Goal: Find specific page/section

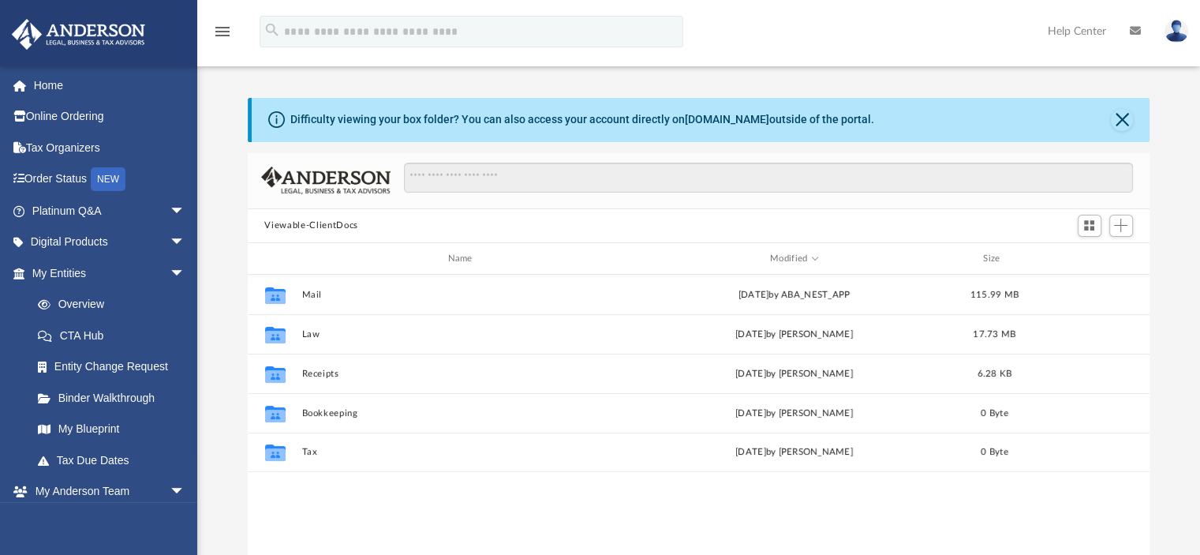
scroll to position [346, 890]
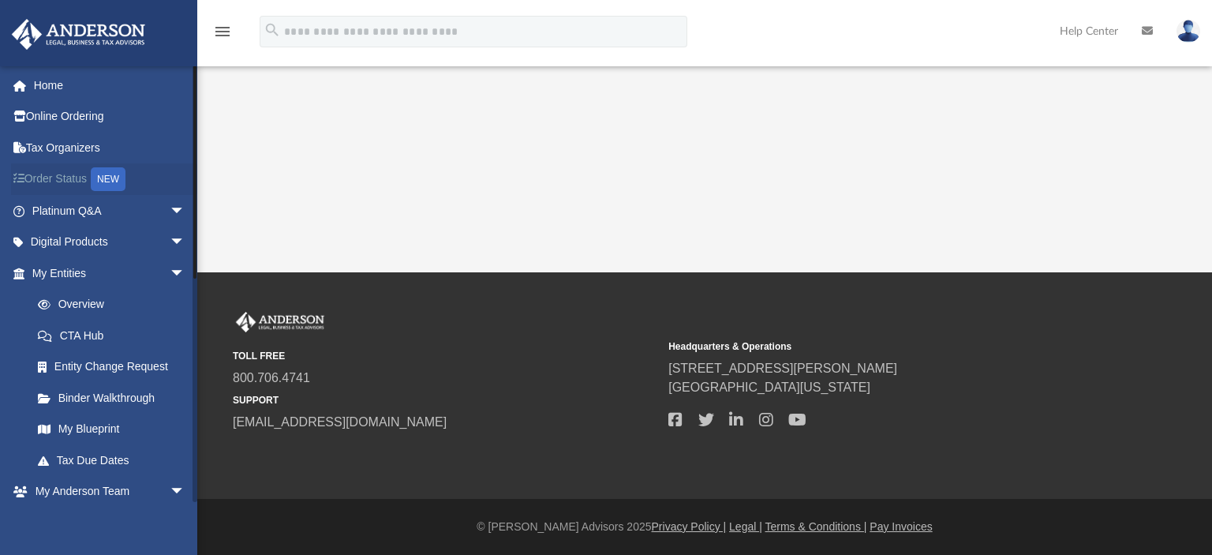
click at [66, 174] on link "Order Status NEW" at bounding box center [110, 179] width 198 height 32
click at [170, 217] on span "arrow_drop_down" at bounding box center [186, 211] width 32 height 32
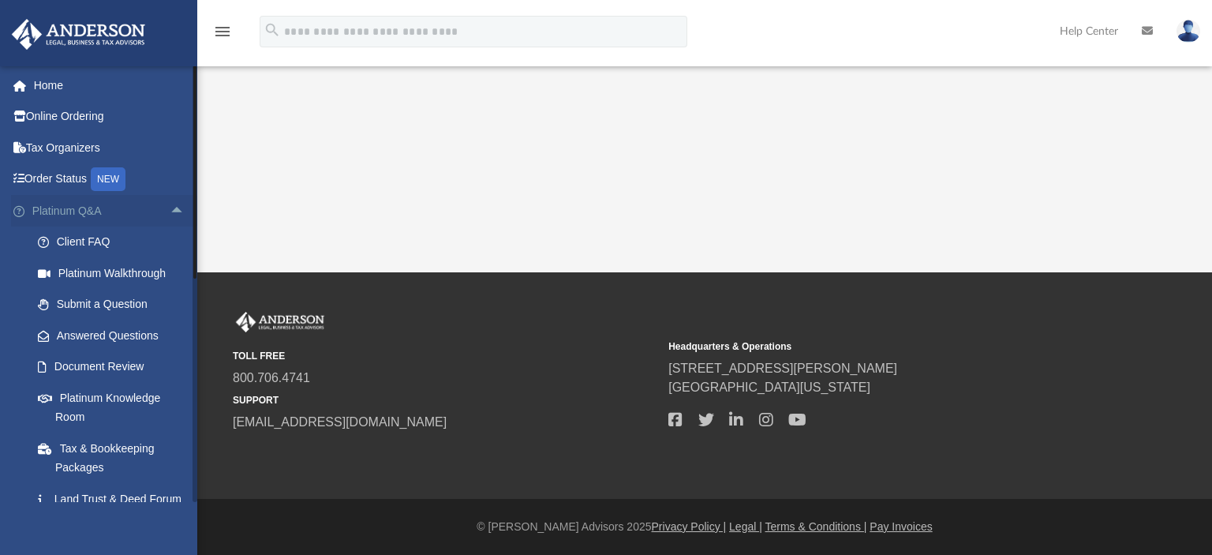
click at [170, 217] on span "arrow_drop_up" at bounding box center [186, 211] width 32 height 32
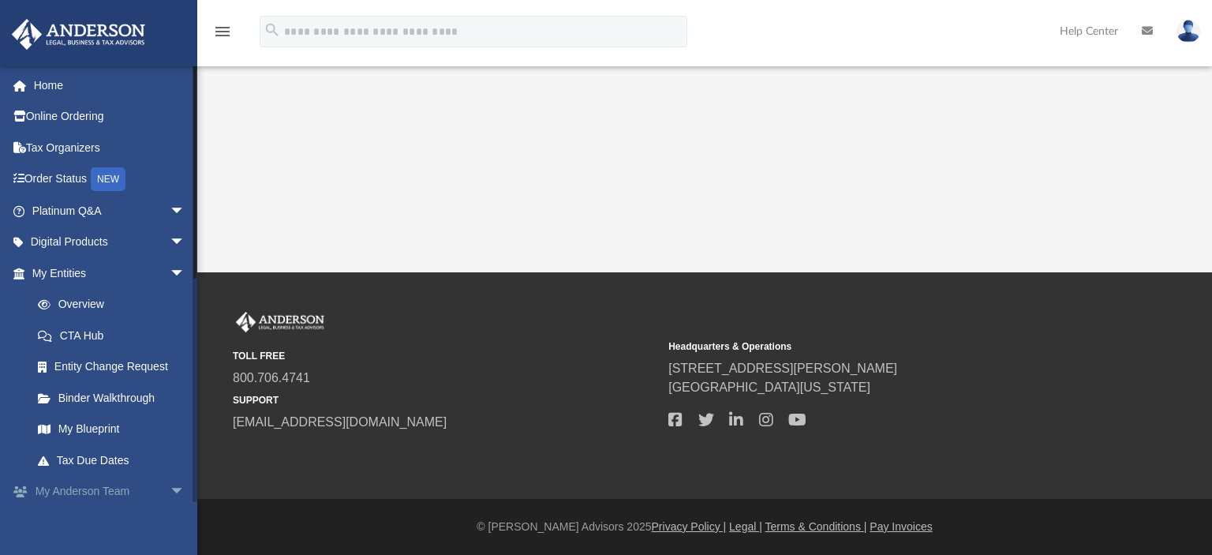
click at [170, 487] on span "arrow_drop_down" at bounding box center [186, 492] width 32 height 32
click at [170, 489] on span "arrow_drop_up" at bounding box center [186, 492] width 32 height 32
click at [170, 268] on span "arrow_drop_down" at bounding box center [186, 273] width 32 height 32
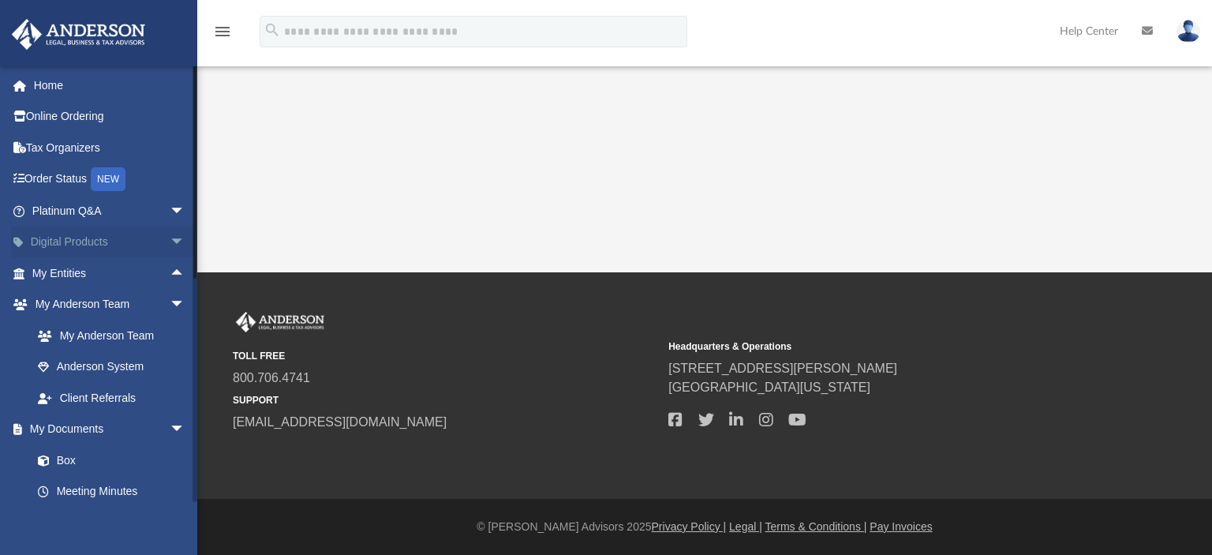
click at [170, 230] on span "arrow_drop_down" at bounding box center [186, 242] width 32 height 32
click at [170, 232] on span "arrow_drop_up" at bounding box center [186, 242] width 32 height 32
click at [170, 232] on span "arrow_drop_down" at bounding box center [186, 242] width 32 height 32
click at [170, 232] on span "arrow_drop_up" at bounding box center [186, 242] width 32 height 32
click at [80, 457] on link "Box" at bounding box center [115, 460] width 187 height 32
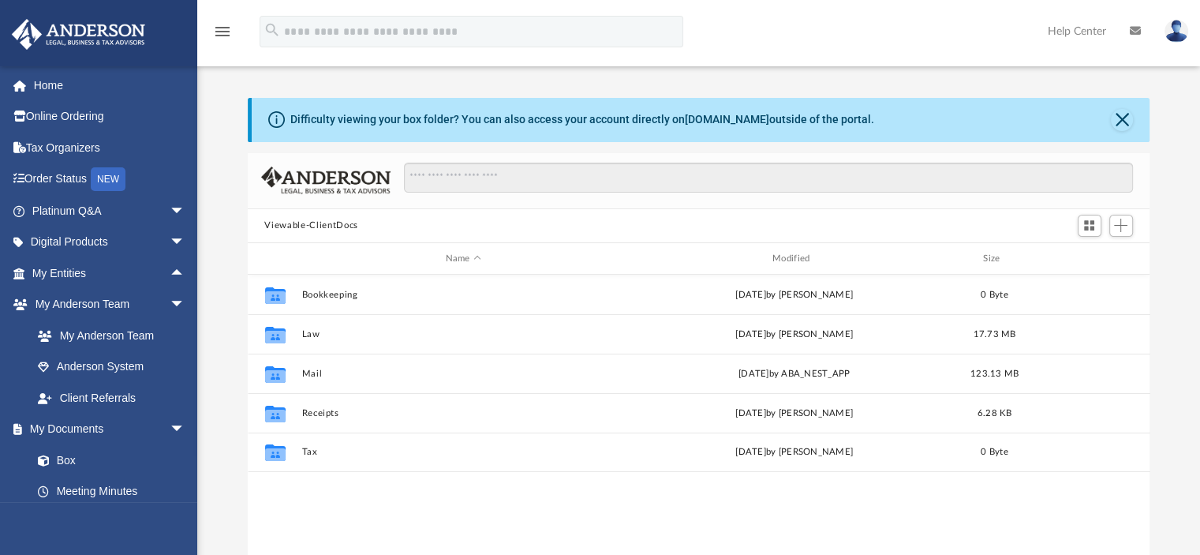
scroll to position [346, 890]
